Goal: Navigation & Orientation: Understand site structure

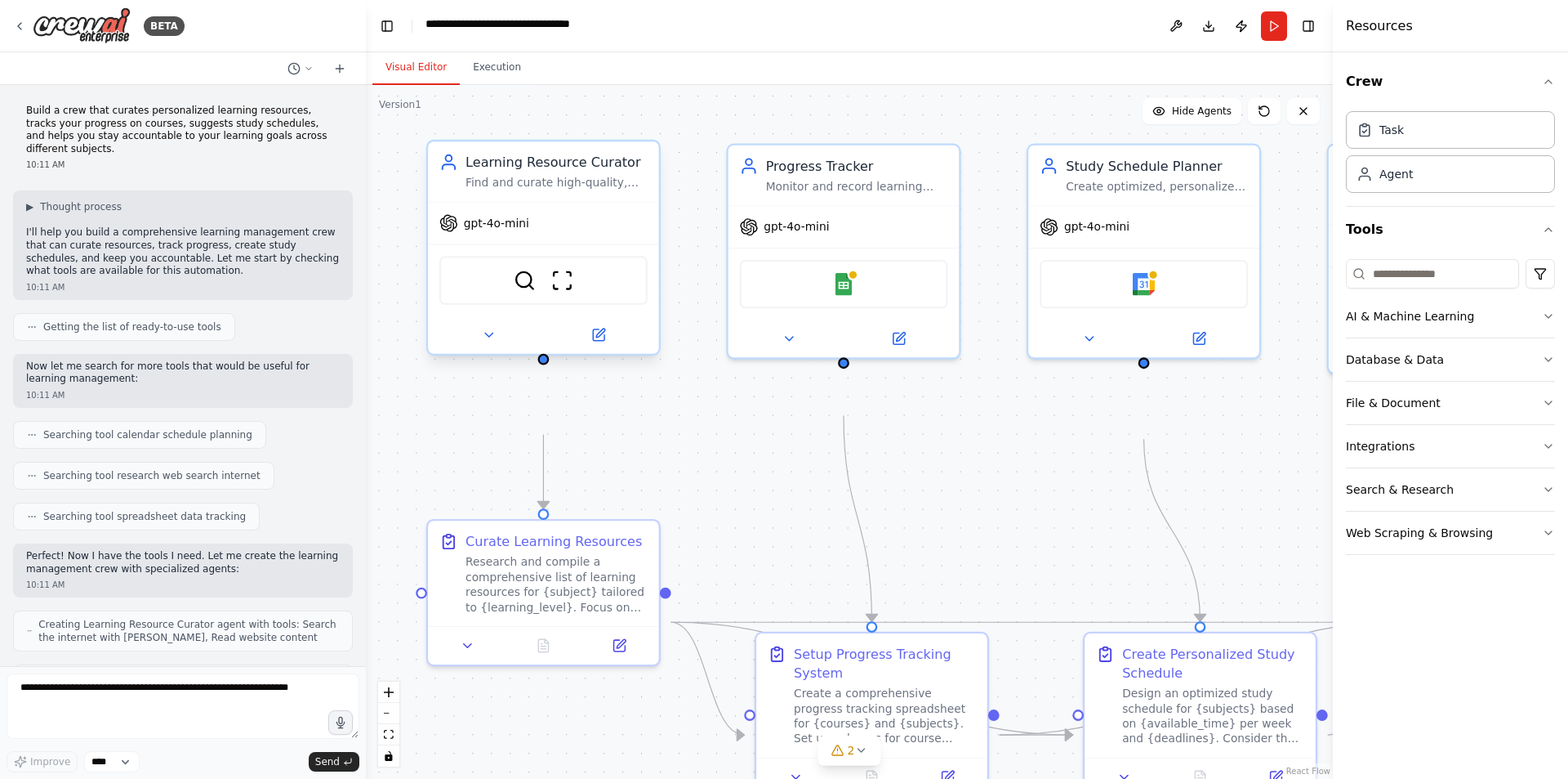
click at [526, 230] on span "gpt-4o-mini" at bounding box center [496, 224] width 65 height 15
click at [532, 171] on div "Learning Resource Curator" at bounding box center [556, 162] width 182 height 19
click at [505, 230] on span "gpt-4o-mini" at bounding box center [496, 224] width 65 height 15
click at [532, 546] on div "Curate Learning Resources" at bounding box center [554, 537] width 177 height 19
click at [80, 18] on img at bounding box center [81, 25] width 98 height 36
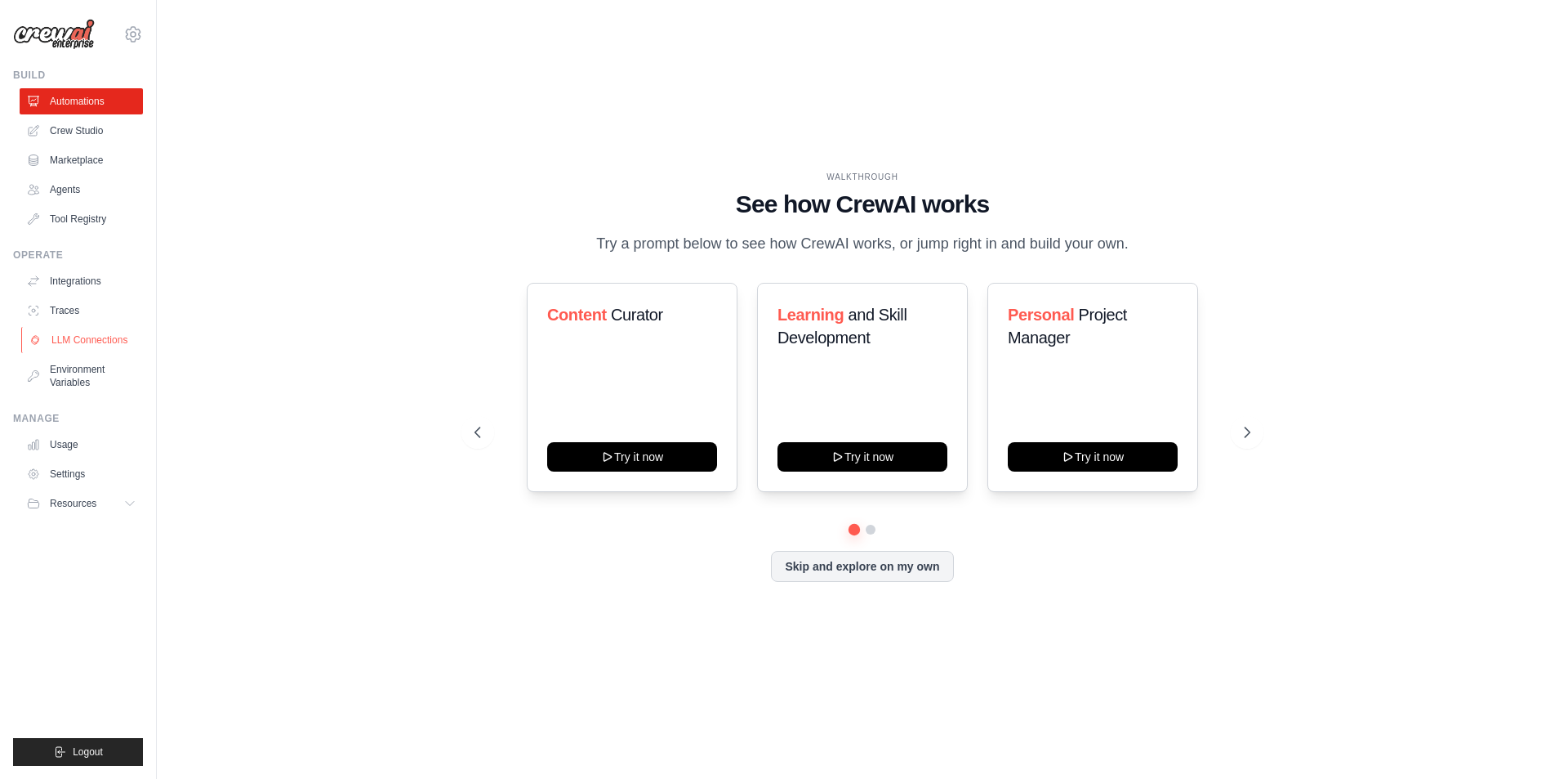
click at [107, 353] on link "LLM Connections" at bounding box center [83, 339] width 123 height 26
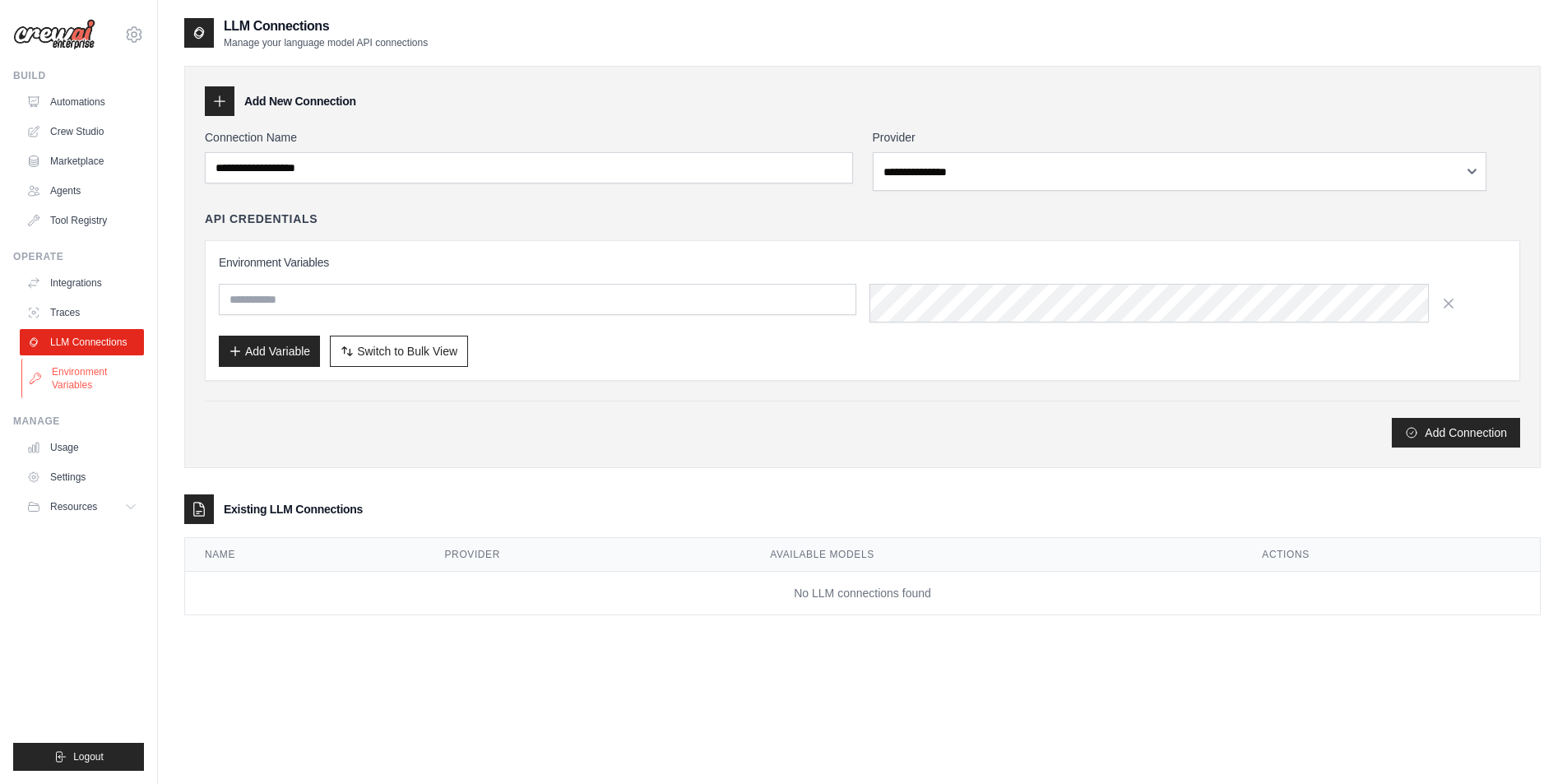
click at [102, 398] on link "Environment Variables" at bounding box center [84, 378] width 124 height 40
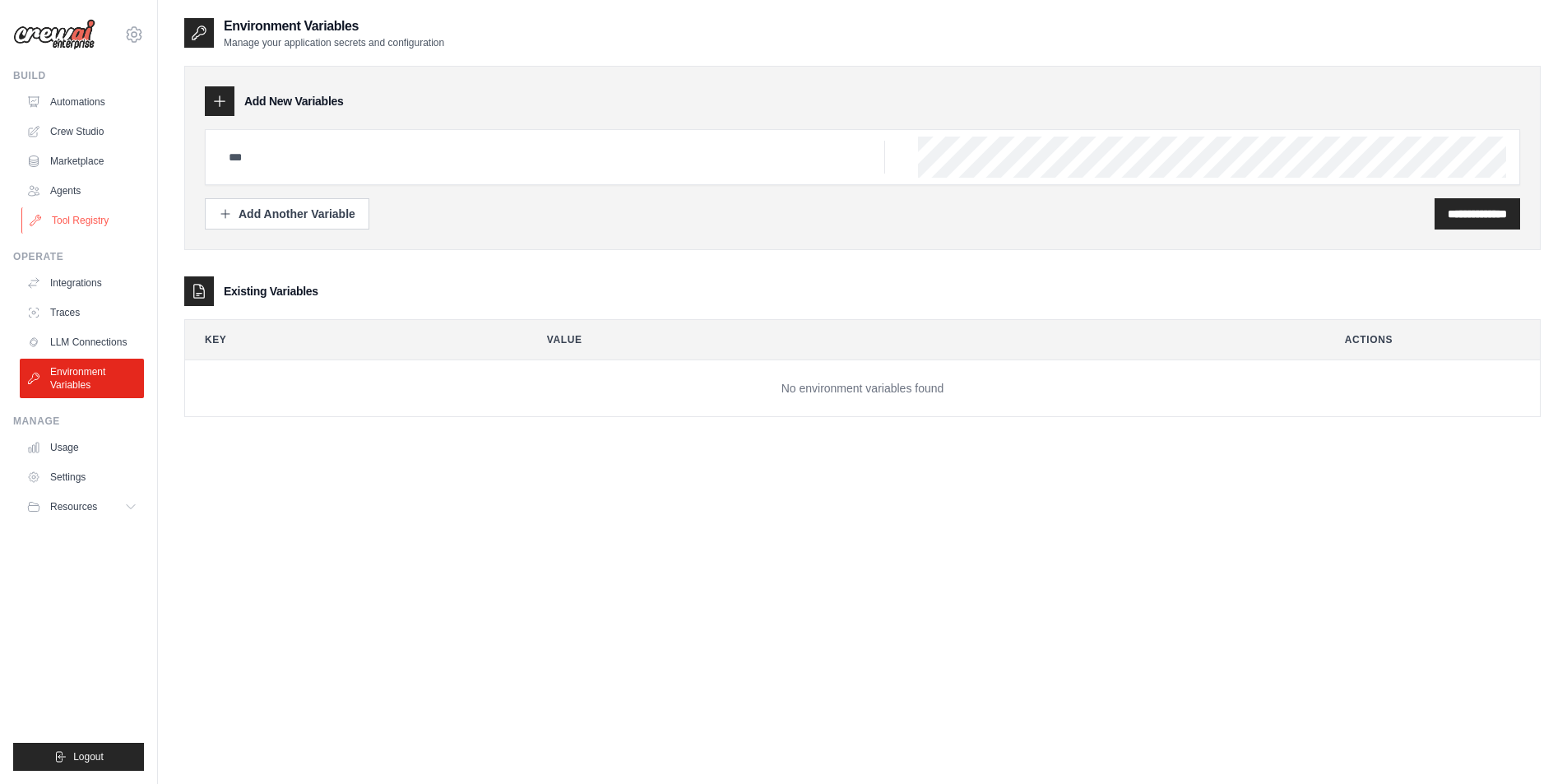
click at [118, 233] on link "Tool Registry" at bounding box center [84, 220] width 124 height 26
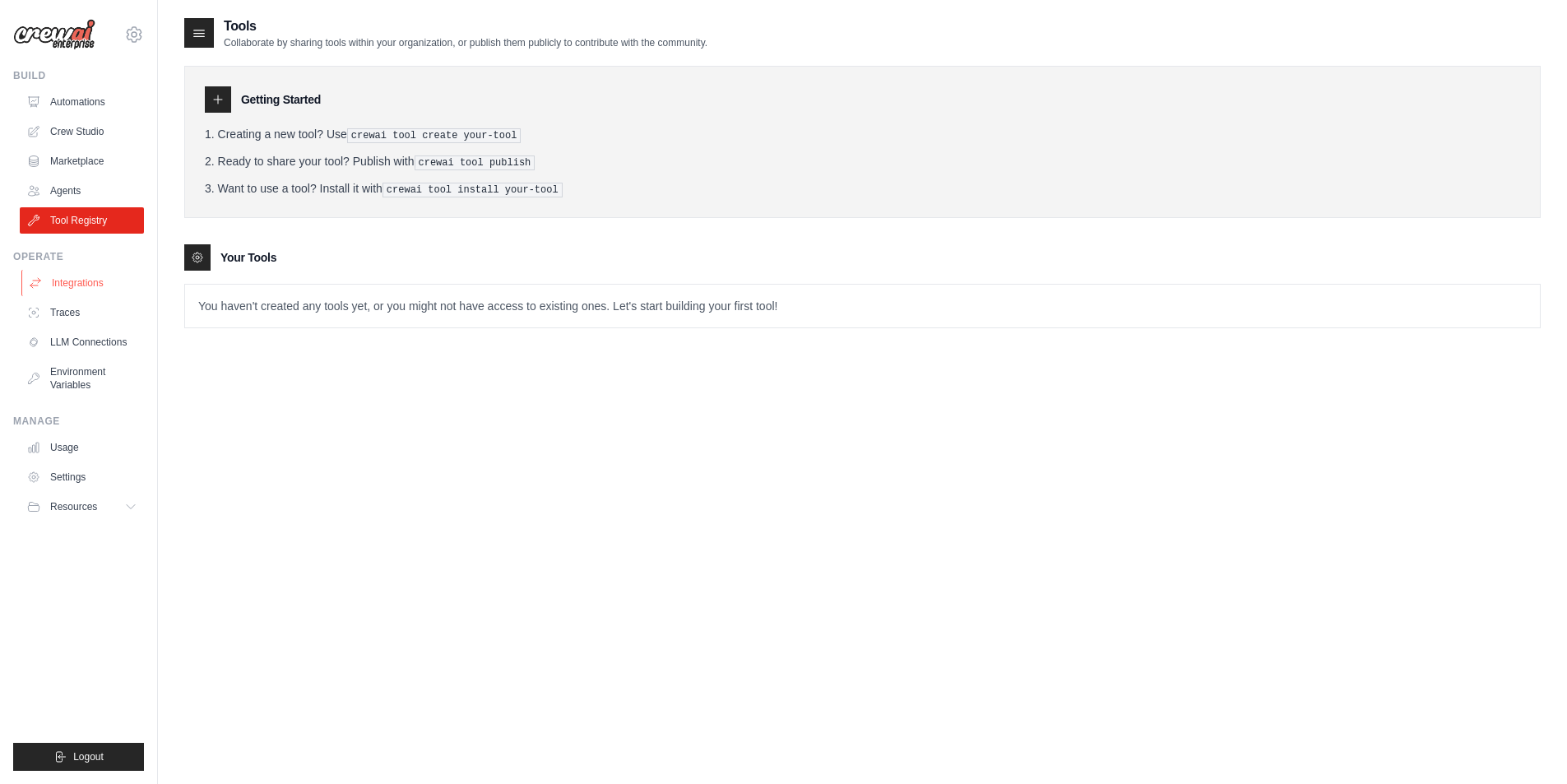
click at [91, 296] on link "Integrations" at bounding box center [84, 283] width 124 height 26
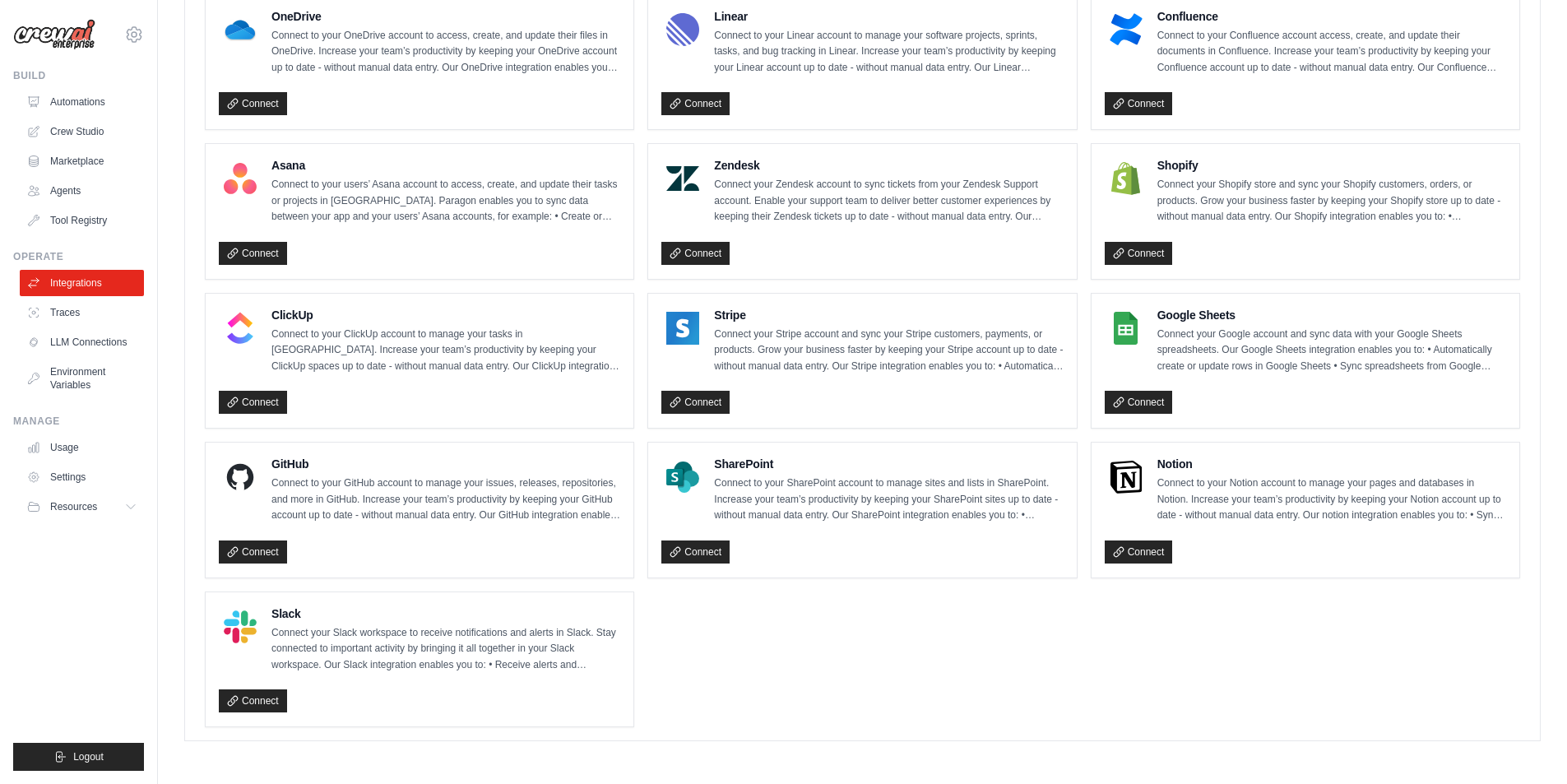
scroll to position [1416, 0]
click at [103, 326] on link "Traces" at bounding box center [84, 312] width 124 height 26
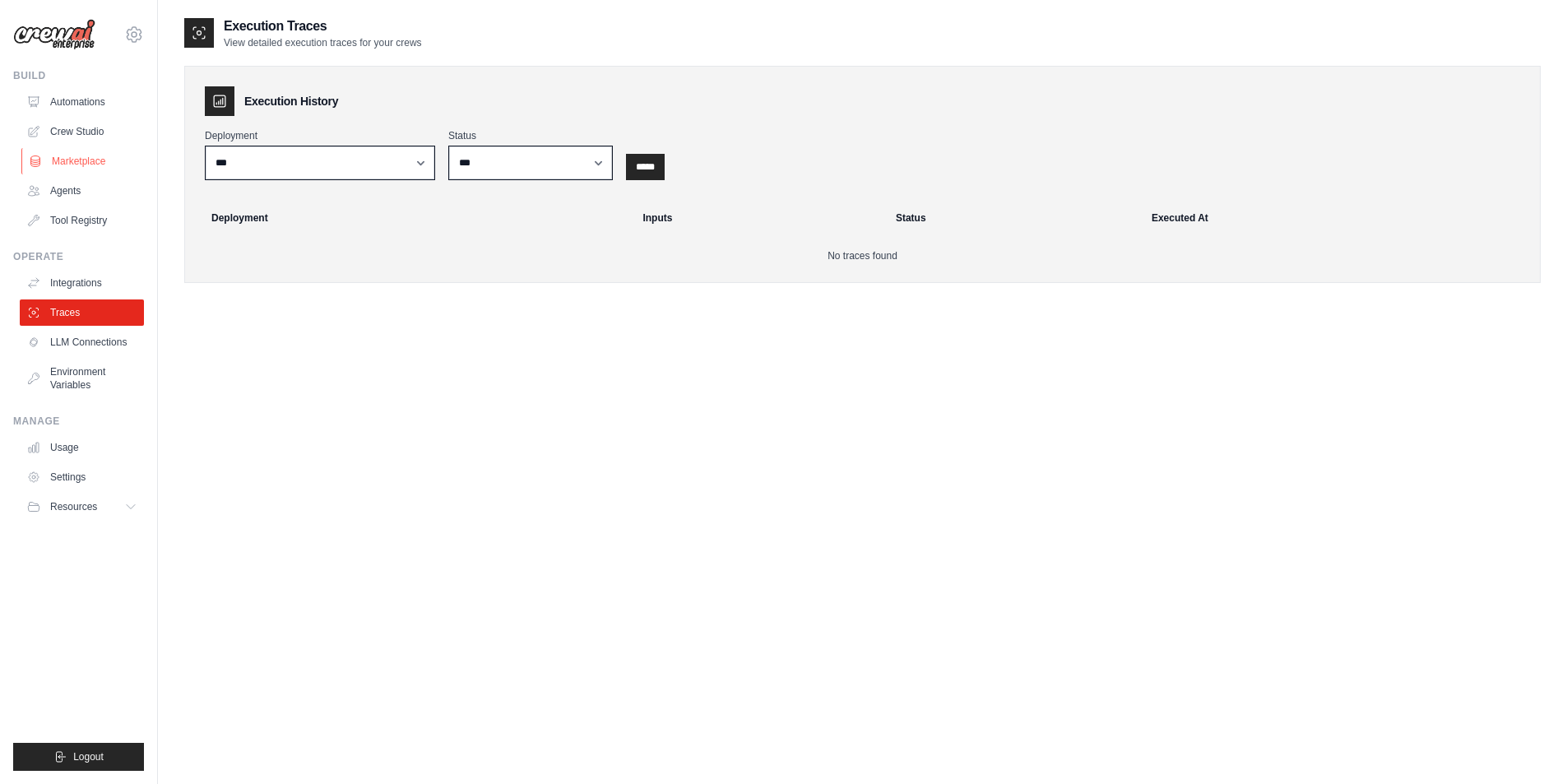
click at [94, 174] on link "Marketplace" at bounding box center [84, 161] width 124 height 26
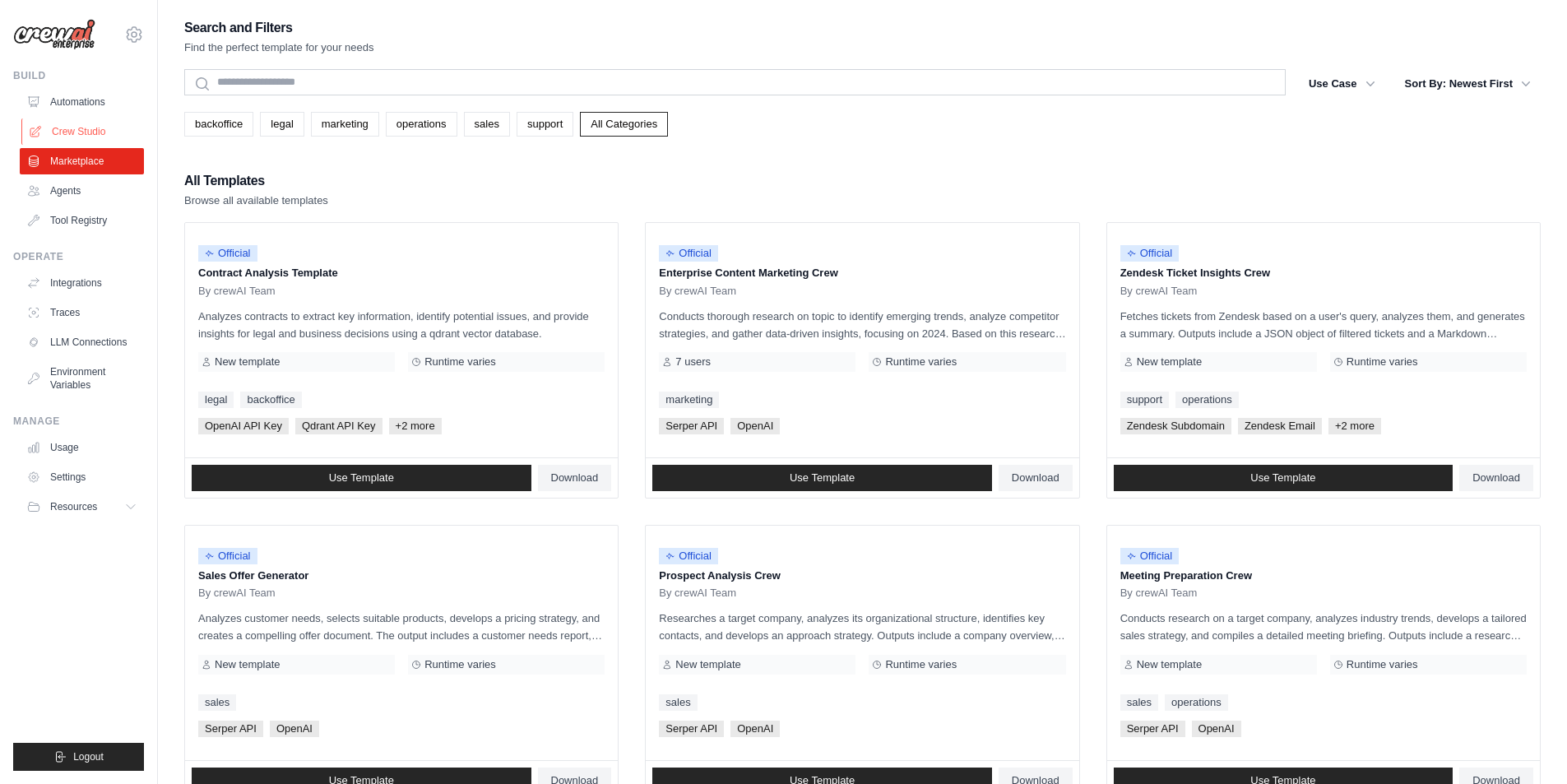
click at [115, 145] on link "Crew Studio" at bounding box center [84, 132] width 124 height 26
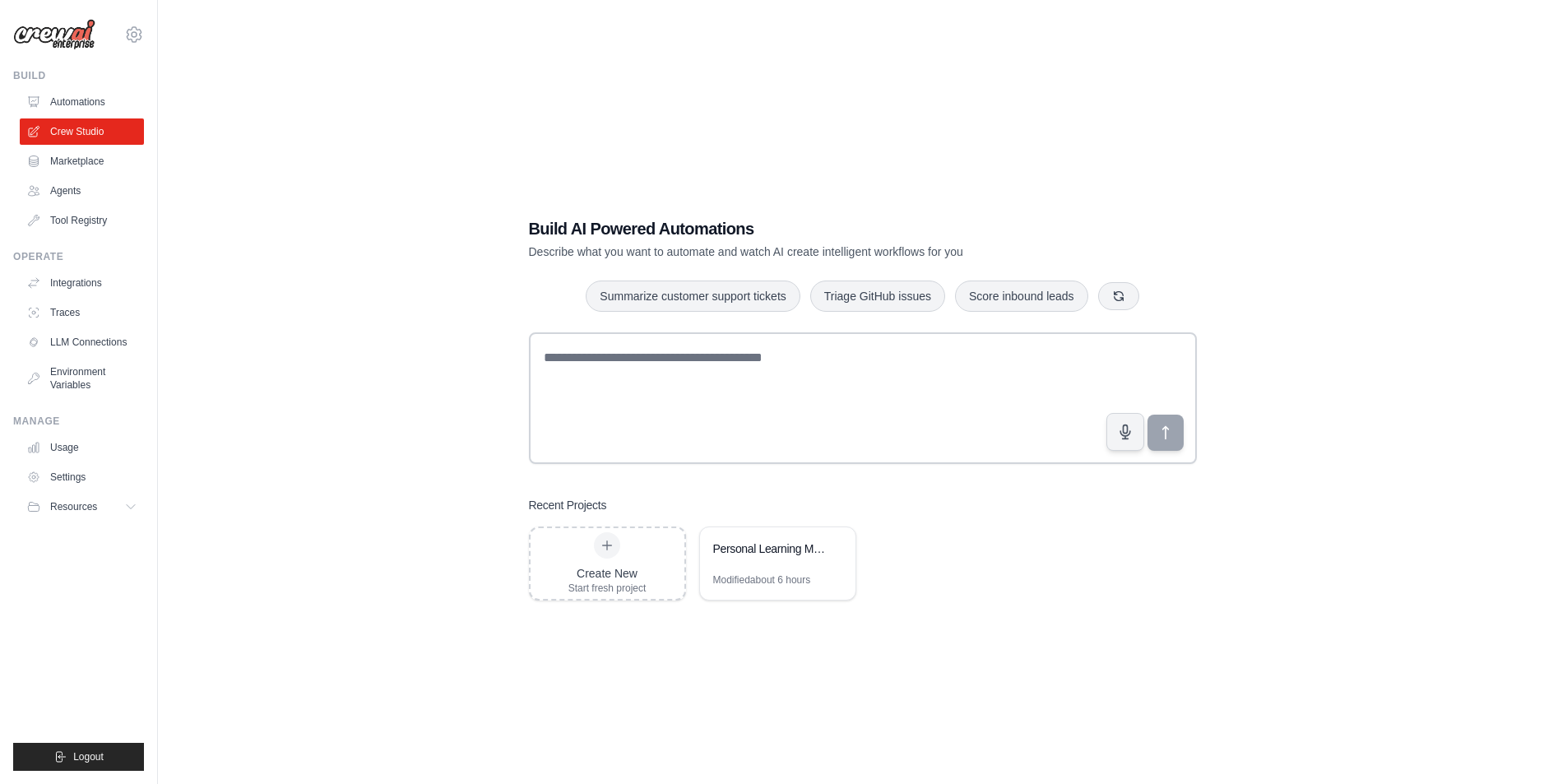
click at [114, 115] on link "Automations" at bounding box center [82, 102] width 124 height 26
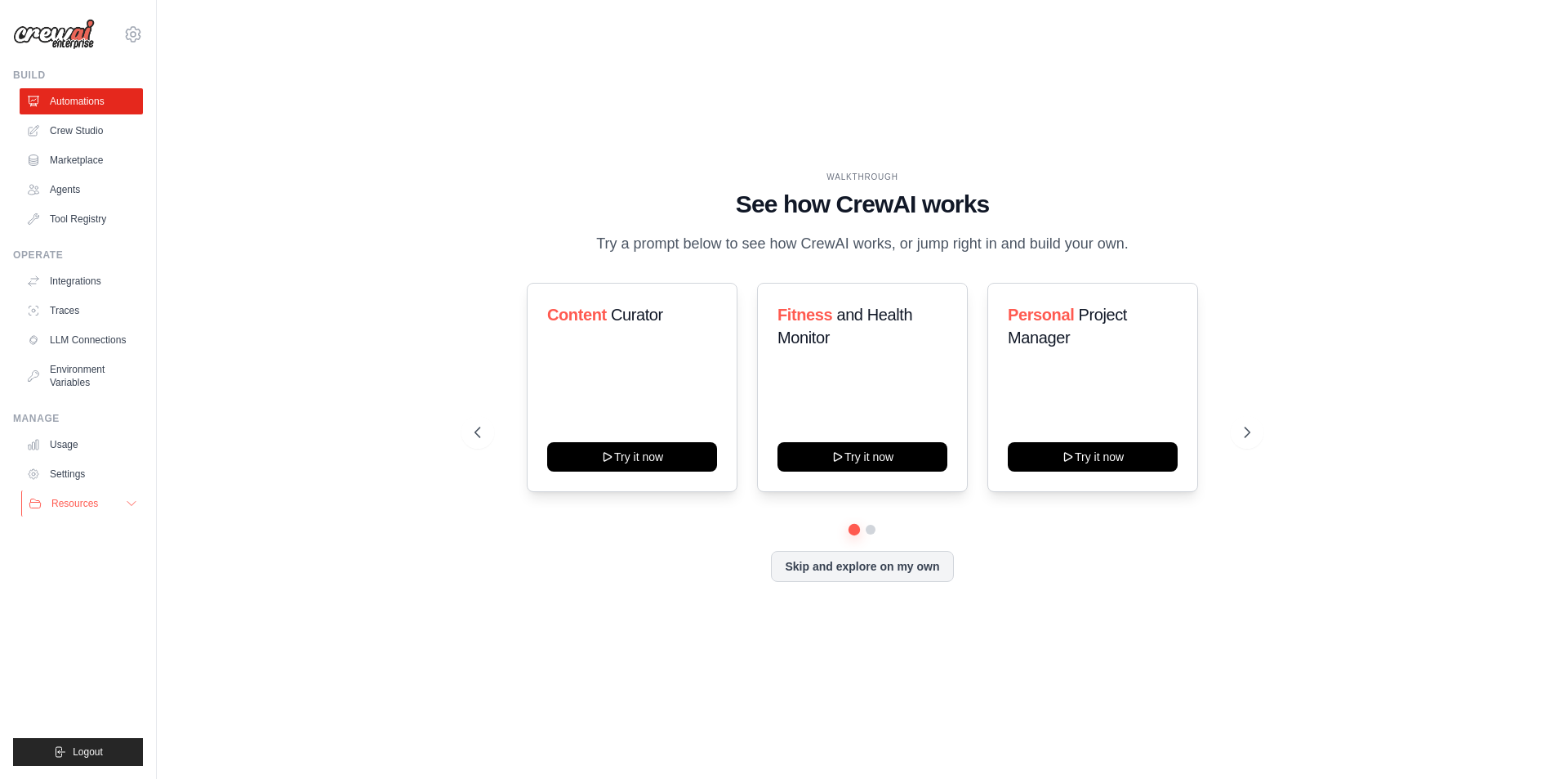
click at [145, 516] on button "Resources" at bounding box center [83, 503] width 123 height 26
click at [116, 538] on span "Documentation" at bounding box center [91, 531] width 66 height 13
